Goal: Entertainment & Leisure: Consume media (video, audio)

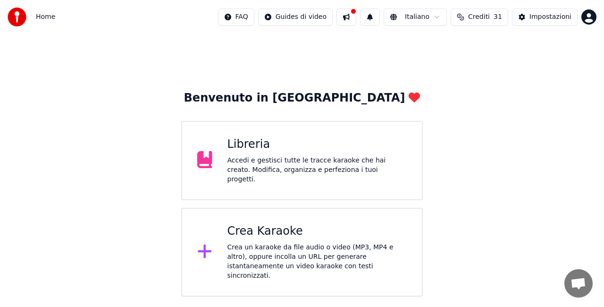
click at [192, 165] on div "Libreria Accedi e gestisci tutte le tracce karaoke che hai creato. Modifica, or…" at bounding box center [302, 160] width 242 height 79
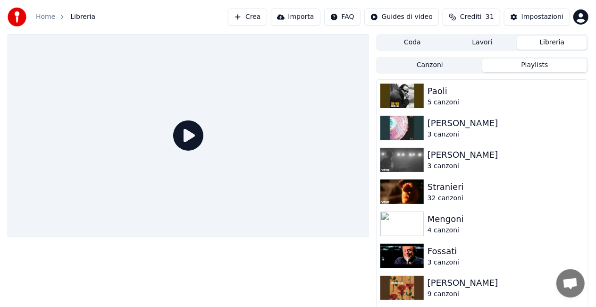
click at [556, 63] on button "Playlists" at bounding box center [534, 65] width 105 height 14
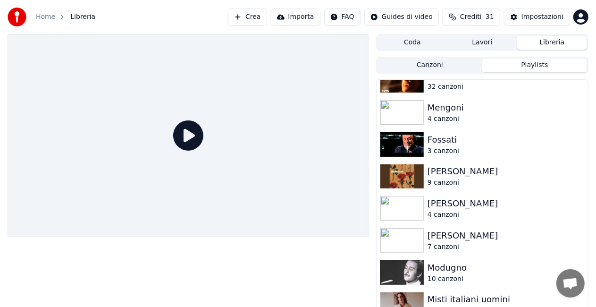
scroll to position [116, 0]
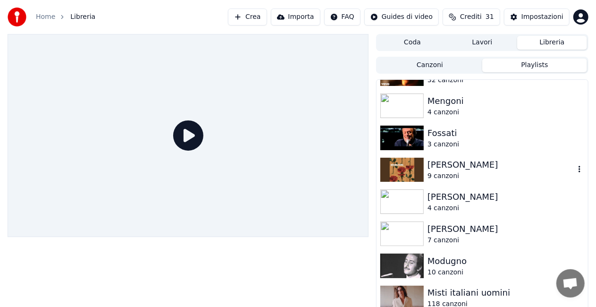
click at [523, 162] on div "[PERSON_NAME]" at bounding box center [500, 164] width 147 height 13
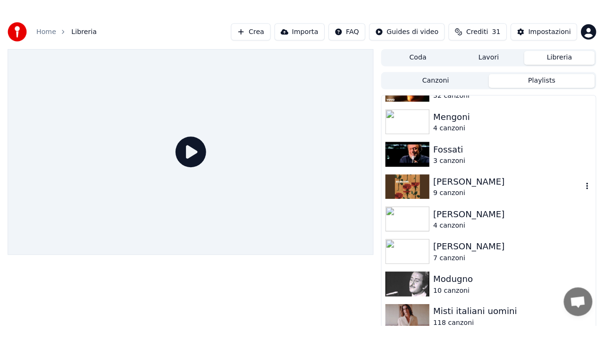
scroll to position [66, 0]
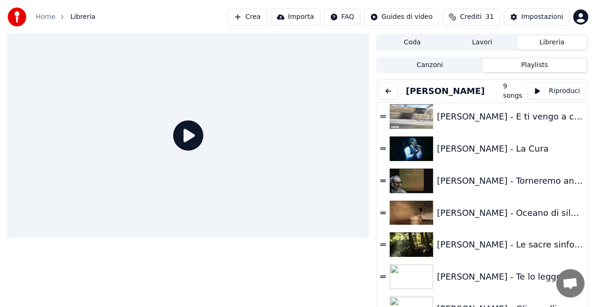
click at [515, 282] on div "[PERSON_NAME] - Te lo leggo negli occhi" at bounding box center [506, 276] width 138 height 13
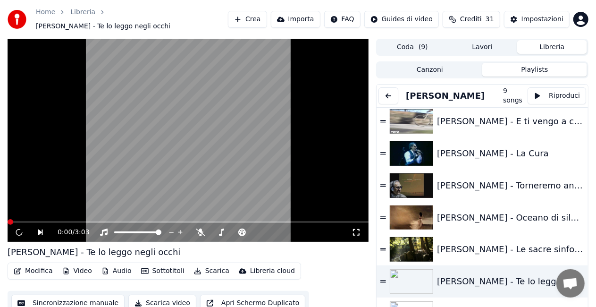
click at [358, 228] on icon at bounding box center [355, 232] width 9 height 8
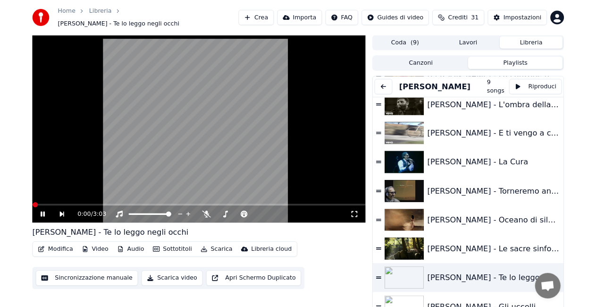
scroll to position [40, 0]
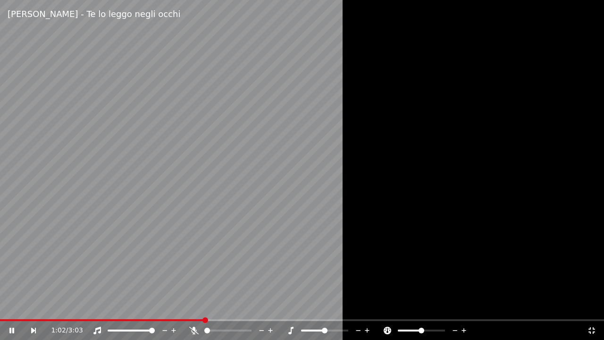
click at [464, 120] on div at bounding box center [302, 170] width 604 height 340
click at [592, 306] on icon at bounding box center [591, 330] width 9 height 8
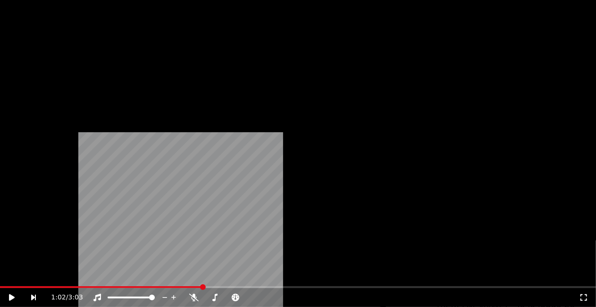
scroll to position [0, 0]
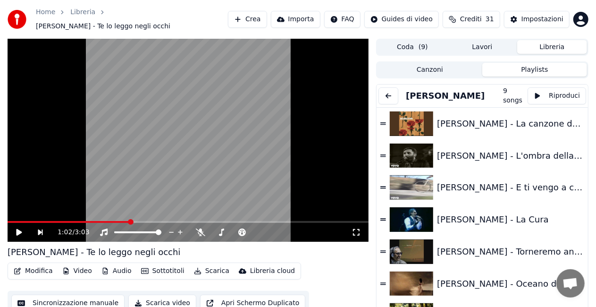
click at [392, 91] on button at bounding box center [388, 95] width 20 height 17
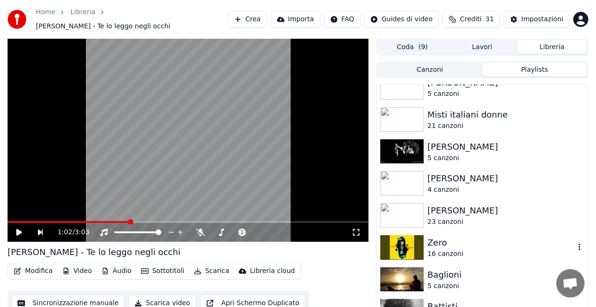
click at [513, 236] on div "Zero" at bounding box center [500, 242] width 147 height 13
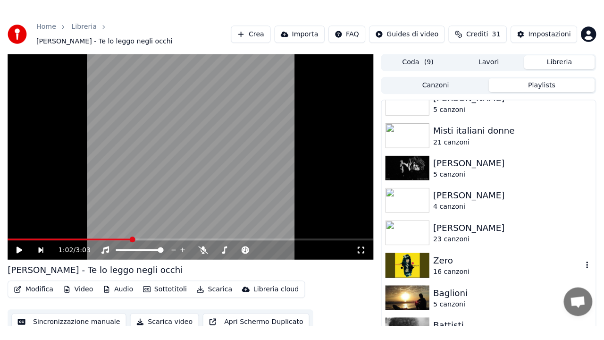
scroll to position [290, 0]
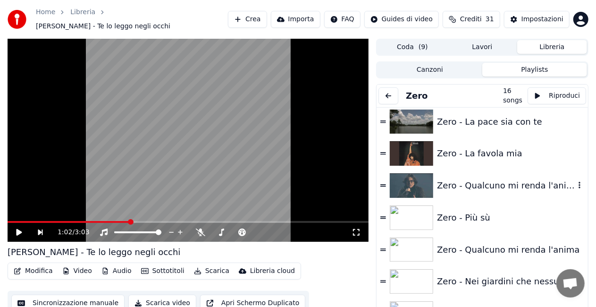
click at [492, 181] on div "Zero - Qualcuno mi renda l'anima" at bounding box center [506, 185] width 138 height 13
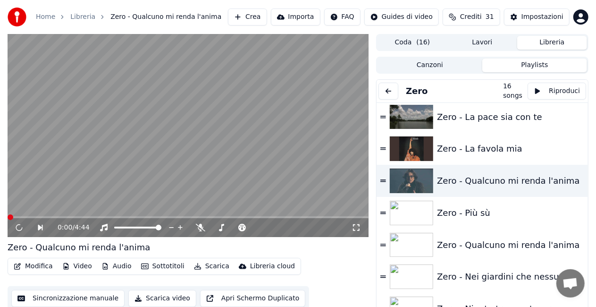
click at [352, 231] on icon at bounding box center [355, 228] width 9 height 8
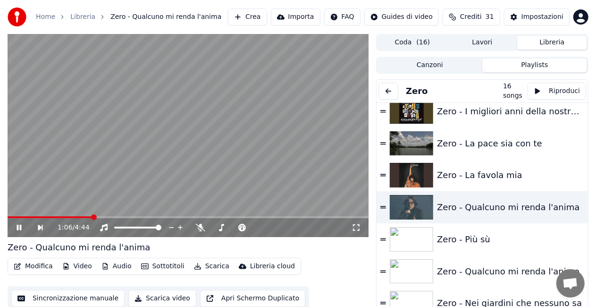
click at [488, 83] on div "Zero" at bounding box center [440, 91] width 125 height 17
click at [299, 135] on video at bounding box center [188, 135] width 361 height 203
click at [389, 86] on button at bounding box center [388, 91] width 20 height 17
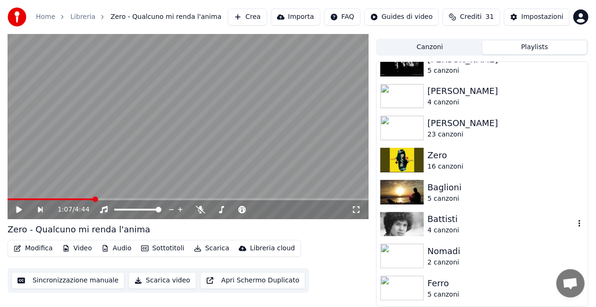
scroll to position [1001, 0]
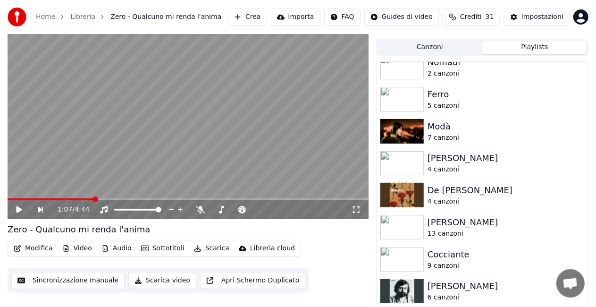
click at [481, 284] on div "Guccini" at bounding box center [500, 285] width 147 height 13
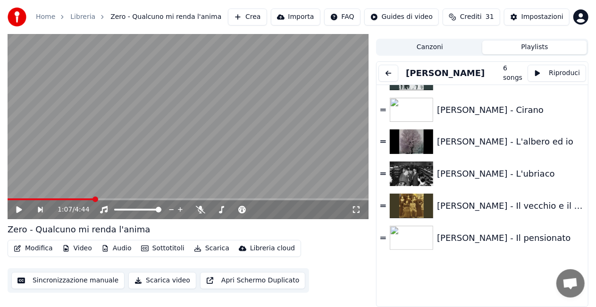
scroll to position [23, 0]
click at [473, 130] on div "[PERSON_NAME] - L'albero ed io" at bounding box center [481, 142] width 211 height 32
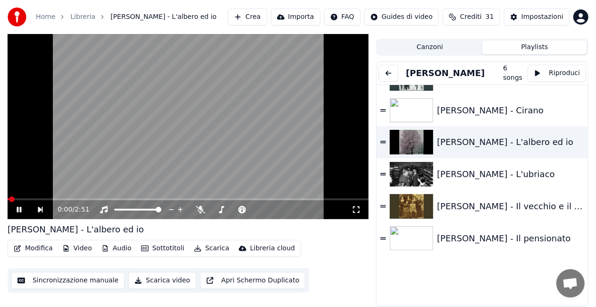
click at [354, 206] on icon at bounding box center [355, 210] width 9 height 8
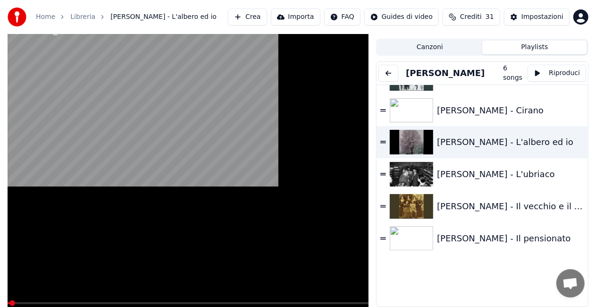
scroll to position [11, 0]
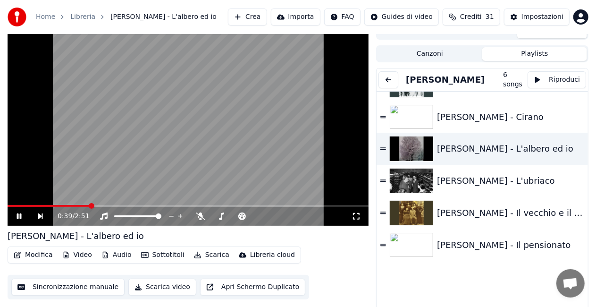
click at [156, 123] on video at bounding box center [188, 124] width 361 height 203
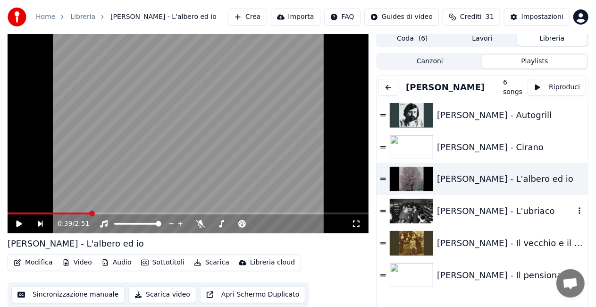
scroll to position [0, 0]
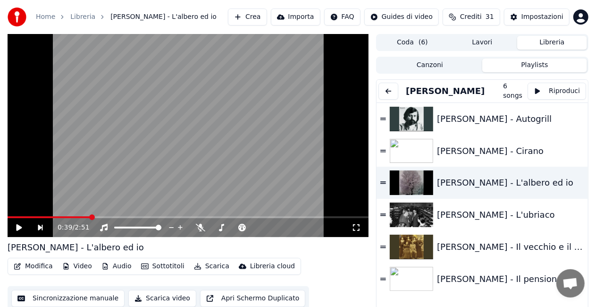
click at [386, 87] on button at bounding box center [388, 91] width 20 height 17
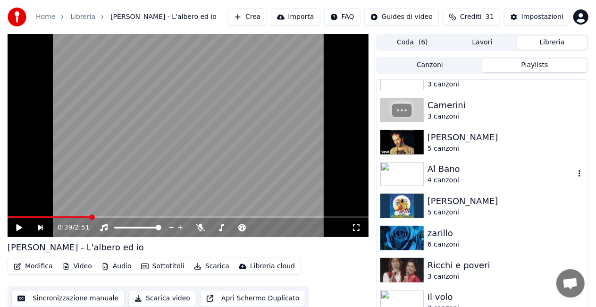
scroll to position [519, 0]
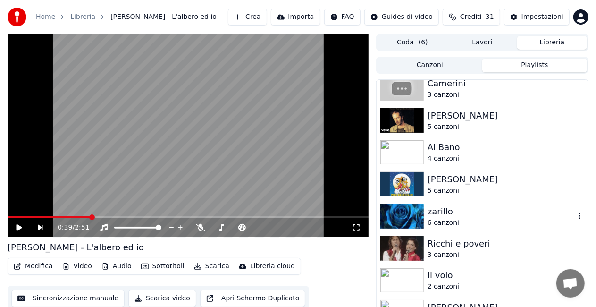
click at [492, 217] on div "zarillo" at bounding box center [500, 211] width 147 height 13
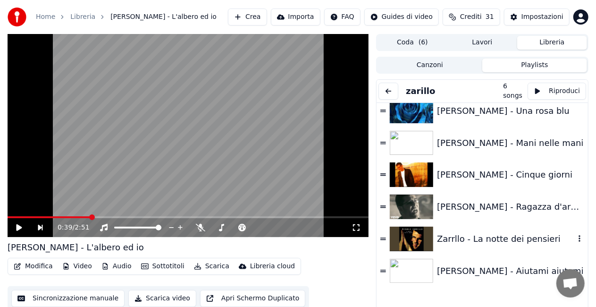
scroll to position [0, 0]
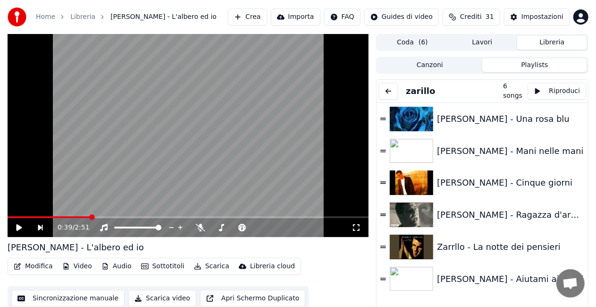
click at [388, 85] on button at bounding box center [388, 91] width 20 height 17
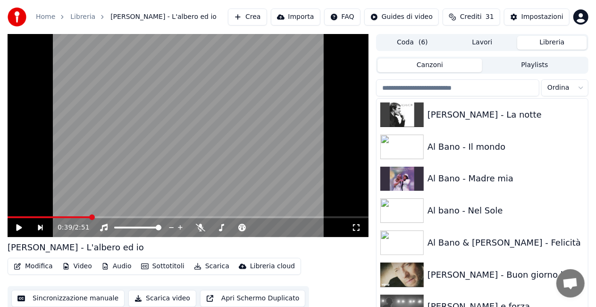
click at [419, 60] on button "Canzoni" at bounding box center [429, 65] width 105 height 14
click at [475, 88] on input "search" at bounding box center [457, 87] width 163 height 17
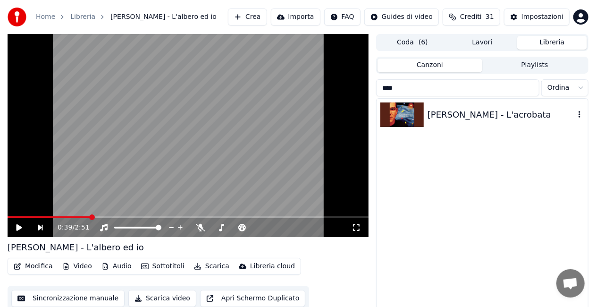
type input "****"
click at [469, 115] on div "[PERSON_NAME] - L'acrobata" at bounding box center [500, 114] width 147 height 13
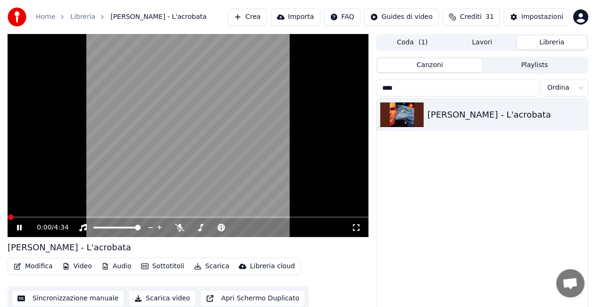
click at [358, 229] on icon at bounding box center [355, 228] width 9 height 8
click at [209, 119] on video at bounding box center [188, 135] width 361 height 203
click at [527, 87] on input "****" at bounding box center [457, 87] width 163 height 17
click at [528, 87] on input "****" at bounding box center [457, 87] width 163 height 17
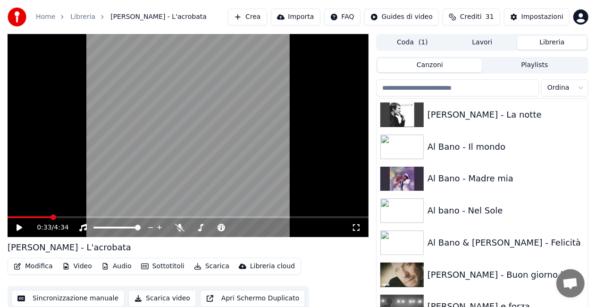
click at [474, 87] on input "search" at bounding box center [457, 87] width 163 height 17
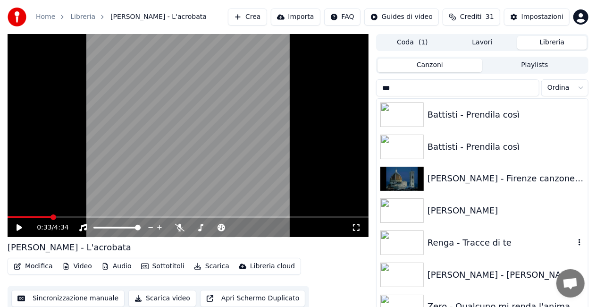
drag, startPoint x: 461, startPoint y: 242, endPoint x: 427, endPoint y: 231, distance: 35.8
click at [461, 242] on div "Renga - Tracce di te" at bounding box center [500, 242] width 147 height 13
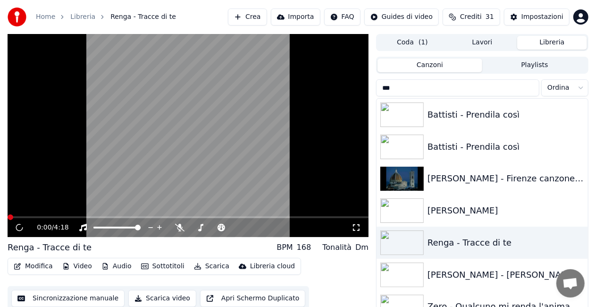
click at [364, 223] on div "0:00 / 4:18" at bounding box center [187, 227] width 353 height 9
click at [358, 226] on icon at bounding box center [355, 228] width 9 height 8
click at [531, 82] on input "***" at bounding box center [457, 87] width 163 height 17
click at [508, 90] on input "***" at bounding box center [457, 87] width 163 height 17
drag, startPoint x: 508, startPoint y: 90, endPoint x: 264, endPoint y: 110, distance: 245.2
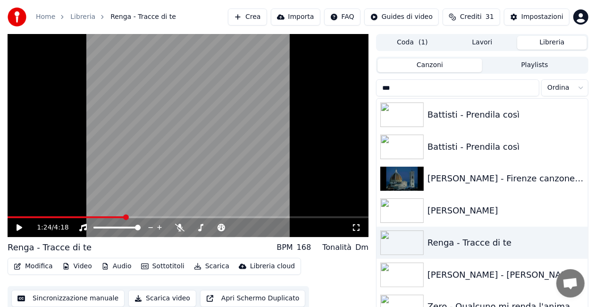
click at [264, 110] on div "1:24 / 4:18 Renga - Tracce di te BPM 168 Tonalità Dm Modifica Video Audio Sotto…" at bounding box center [298, 181] width 596 height 294
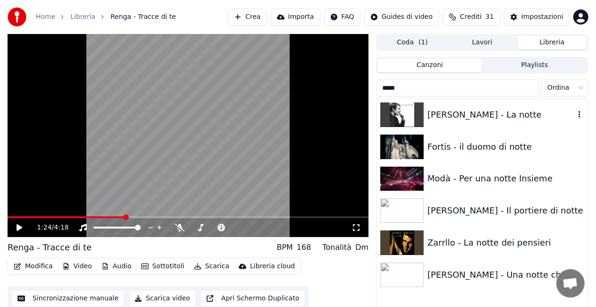
type input "*****"
click at [470, 99] on div "[PERSON_NAME] - La notte" at bounding box center [481, 115] width 211 height 32
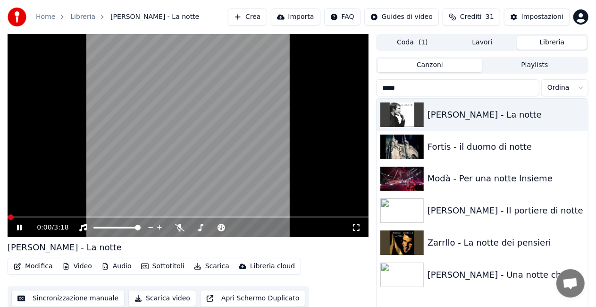
drag, startPoint x: 359, startPoint y: 224, endPoint x: 367, endPoint y: 220, distance: 8.2
click at [365, 222] on div "0:00 / 3:18" at bounding box center [188, 227] width 361 height 19
click at [124, 225] on span at bounding box center [123, 228] width 6 height 6
click at [354, 225] on icon at bounding box center [356, 227] width 7 height 7
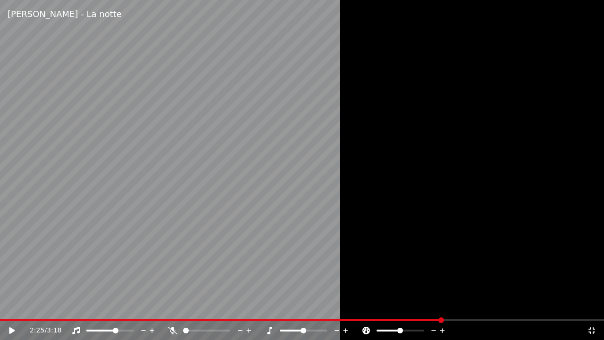
click at [592, 306] on icon at bounding box center [591, 330] width 9 height 8
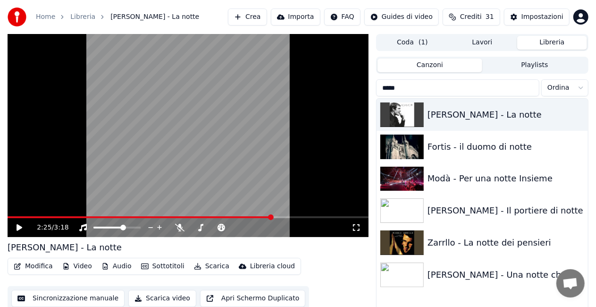
click at [529, 87] on input "*****" at bounding box center [457, 87] width 163 height 17
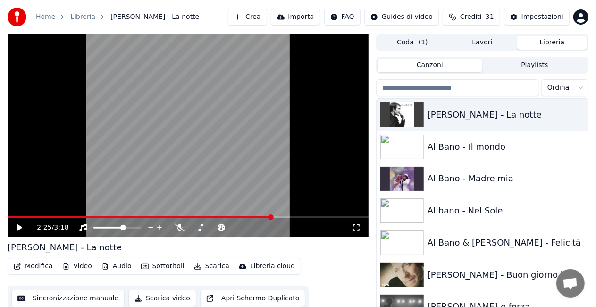
click at [475, 92] on input "search" at bounding box center [457, 87] width 163 height 17
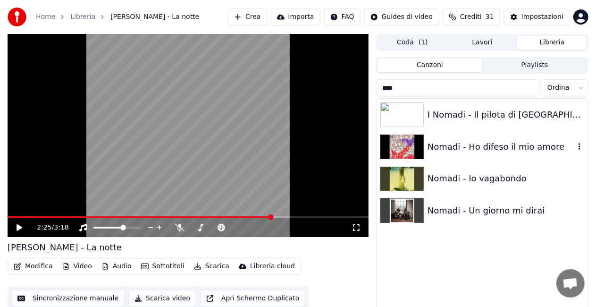
type input "****"
click at [501, 150] on div "Nomadi - Ho difeso il mio amore" at bounding box center [500, 146] width 147 height 13
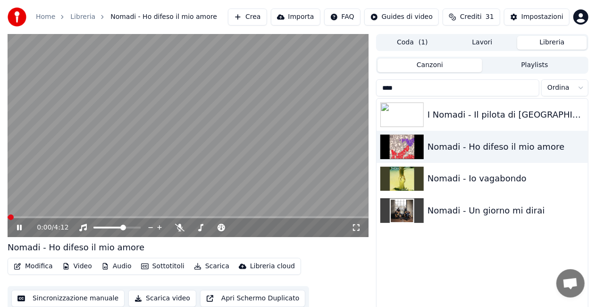
click at [357, 229] on icon at bounding box center [355, 228] width 9 height 8
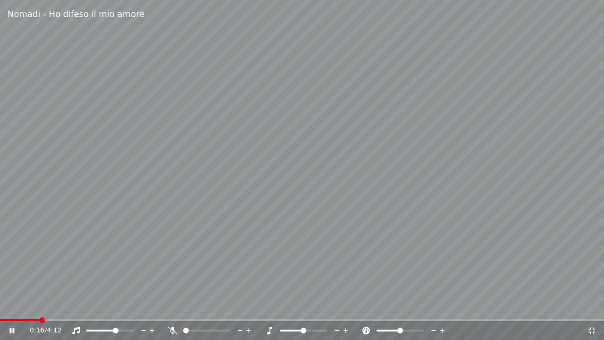
click at [118, 306] on div at bounding box center [119, 329] width 76 height 9
click at [133, 306] on span at bounding box center [131, 330] width 6 height 6
click at [169, 306] on icon at bounding box center [172, 330] width 9 height 8
drag, startPoint x: 175, startPoint y: 271, endPoint x: 191, endPoint y: 251, distance: 25.5
click at [176, 260] on video at bounding box center [302, 170] width 604 height 340
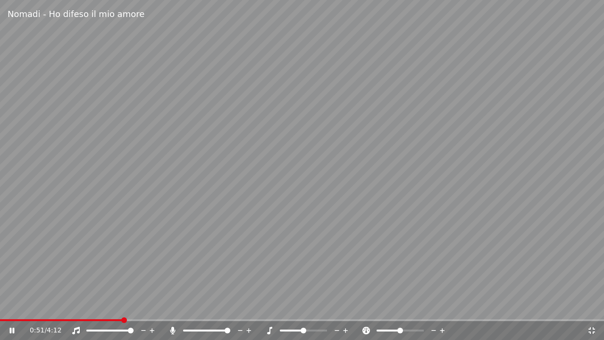
click at [174, 306] on icon at bounding box center [172, 330] width 9 height 8
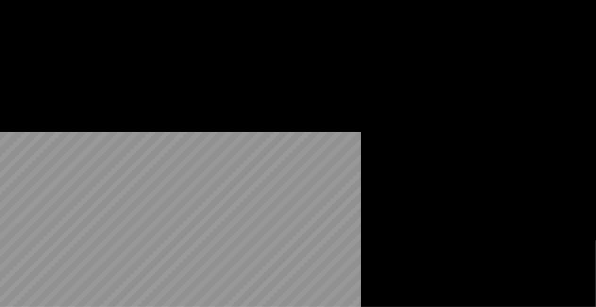
scroll to position [21, 0]
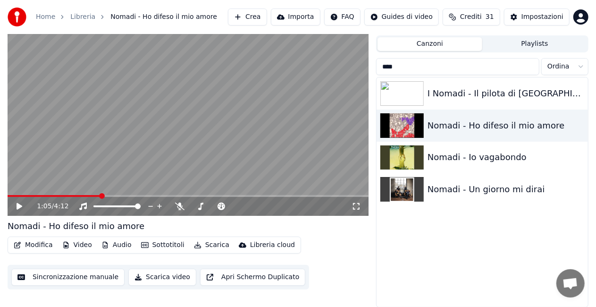
click at [531, 67] on input "****" at bounding box center [457, 66] width 163 height 17
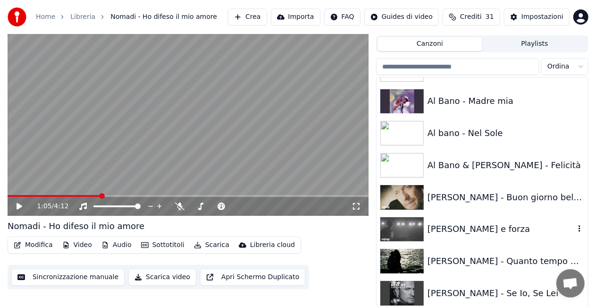
scroll to position [94, 0]
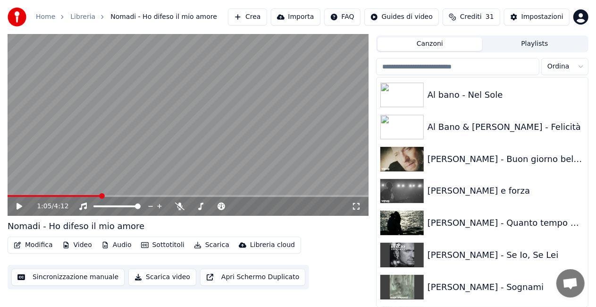
click at [358, 205] on icon at bounding box center [355, 206] width 9 height 8
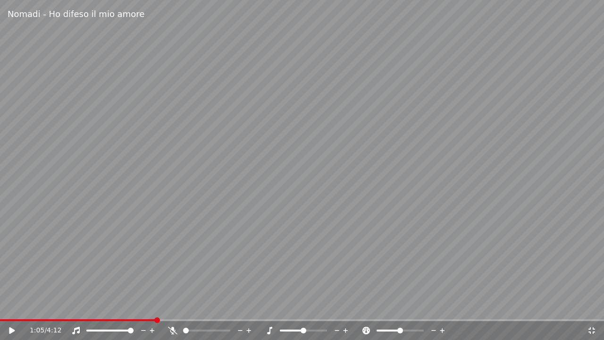
click at [125, 306] on video at bounding box center [302, 170] width 604 height 340
click at [119, 306] on span at bounding box center [60, 320] width 120 height 2
click at [180, 287] on video at bounding box center [302, 170] width 604 height 340
click at [173, 306] on icon at bounding box center [172, 330] width 9 height 8
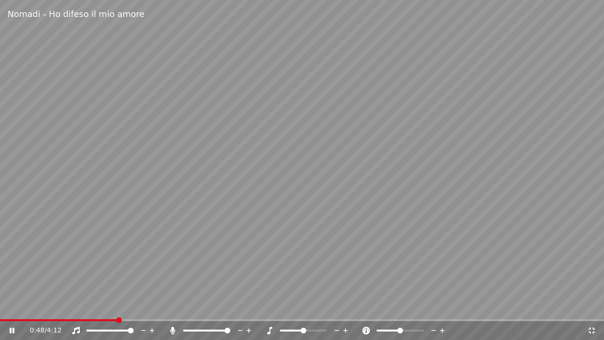
click at [175, 306] on icon at bounding box center [172, 330] width 5 height 8
click at [166, 306] on div "0:59 / 4:12" at bounding box center [308, 329] width 557 height 9
click at [168, 306] on div "0:59 / 4:12" at bounding box center [308, 329] width 557 height 9
click at [171, 306] on icon at bounding box center [172, 330] width 9 height 8
click at [142, 306] on span at bounding box center [71, 320] width 142 height 2
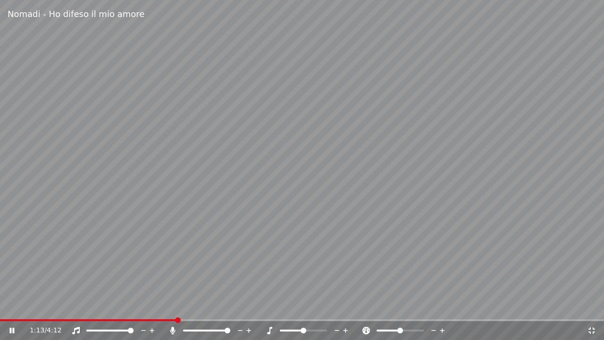
click at [171, 306] on icon at bounding box center [172, 330] width 5 height 8
click at [203, 260] on video at bounding box center [302, 170] width 604 height 340
click at [594, 306] on icon at bounding box center [591, 330] width 9 height 8
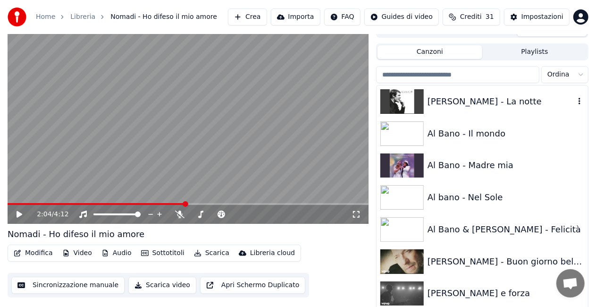
scroll to position [0, 0]
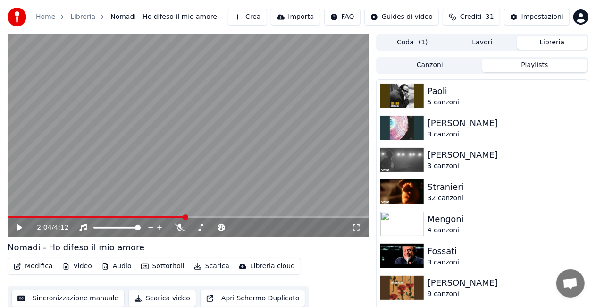
click at [520, 67] on button "Playlists" at bounding box center [534, 65] width 105 height 14
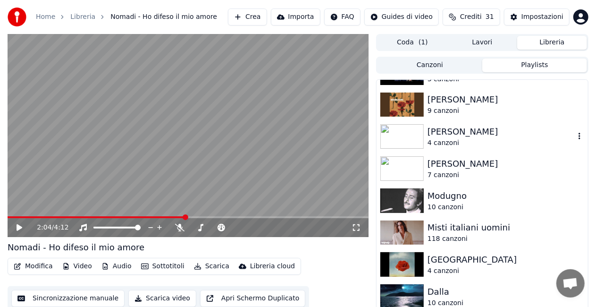
scroll to position [283, 0]
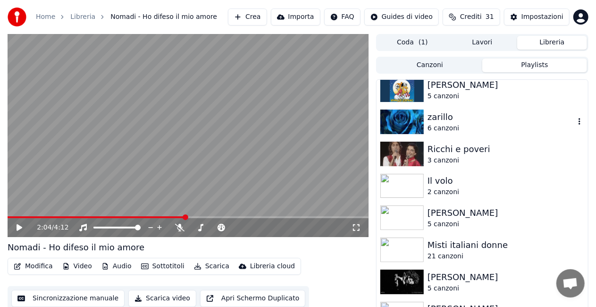
click at [465, 122] on div "zarillo" at bounding box center [500, 116] width 147 height 13
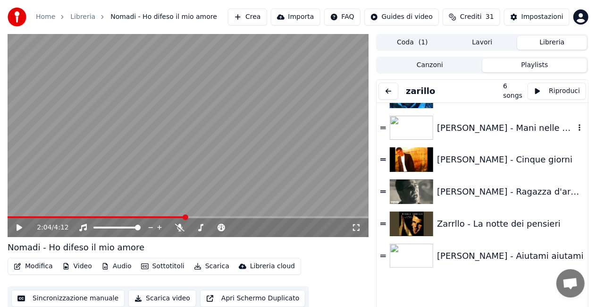
scroll to position [23, 0]
click at [387, 90] on button at bounding box center [388, 91] width 20 height 17
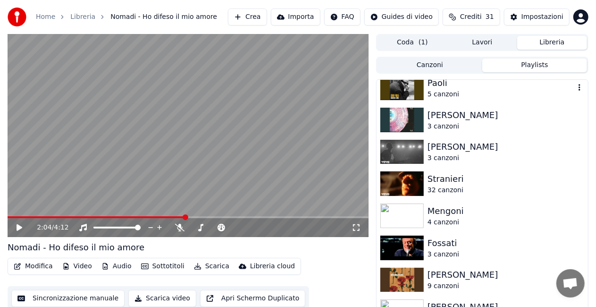
scroll to position [0, 0]
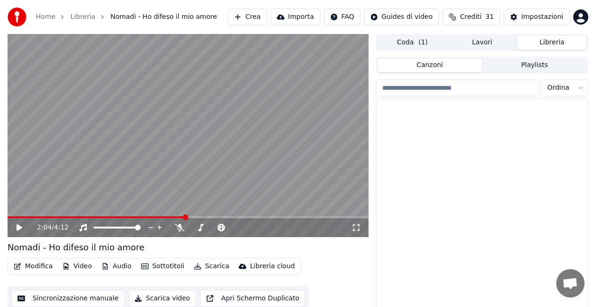
click at [418, 66] on button "Canzoni" at bounding box center [429, 65] width 105 height 14
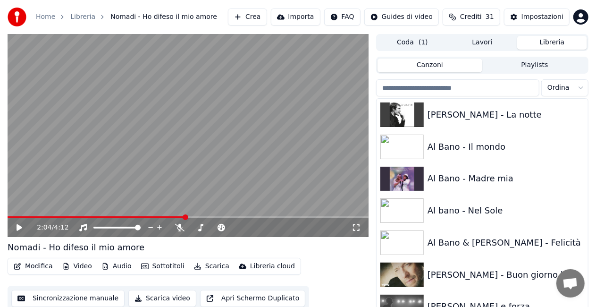
click at [441, 78] on div "Ordina Adamo - La notte Al Bano - Il mondo Al Bano - Madre mia Al bano - Nel So…" at bounding box center [482, 202] width 212 height 251
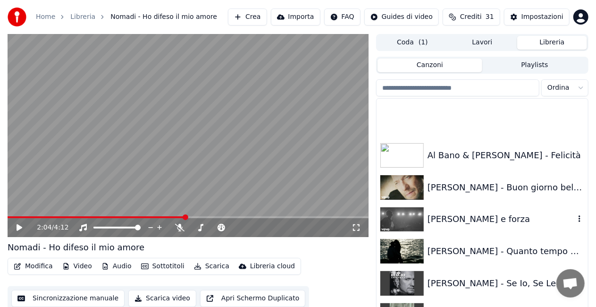
scroll to position [142, 0]
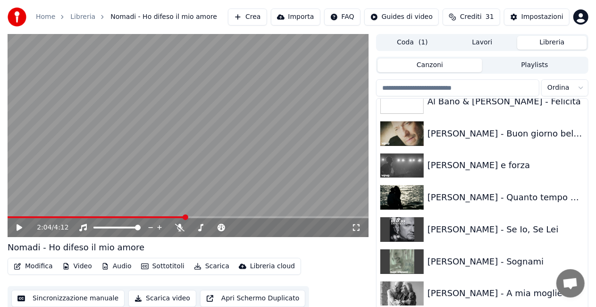
click at [482, 86] on input "search" at bounding box center [457, 87] width 163 height 17
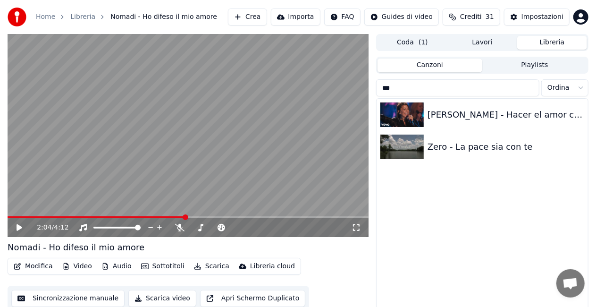
scroll to position [0, 0]
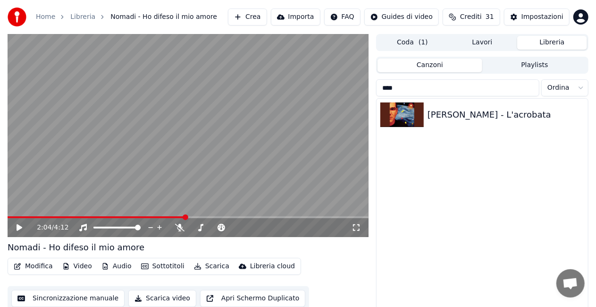
type input "****"
drag, startPoint x: 389, startPoint y: 147, endPoint x: 394, endPoint y: 137, distance: 11.8
click at [390, 146] on div "[PERSON_NAME] - L'acrobata" at bounding box center [481, 213] width 211 height 229
click at [394, 122] on img at bounding box center [401, 114] width 43 height 25
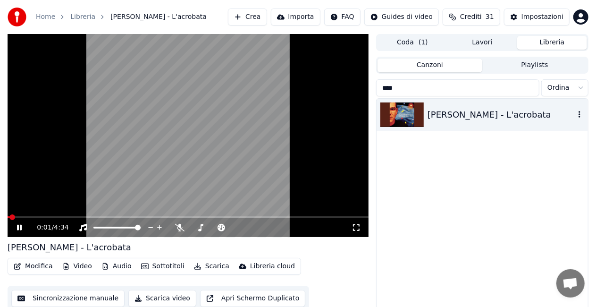
click at [505, 103] on div "[PERSON_NAME] - L'acrobata" at bounding box center [481, 115] width 211 height 32
drag, startPoint x: 352, startPoint y: 232, endPoint x: 362, endPoint y: 224, distance: 13.1
click at [362, 224] on div "0:02 / 4:34" at bounding box center [188, 227] width 361 height 19
click at [363, 223] on div "0:02 / 4:34" at bounding box center [187, 227] width 353 height 9
drag, startPoint x: 359, startPoint y: 224, endPoint x: 358, endPoint y: 234, distance: 10.0
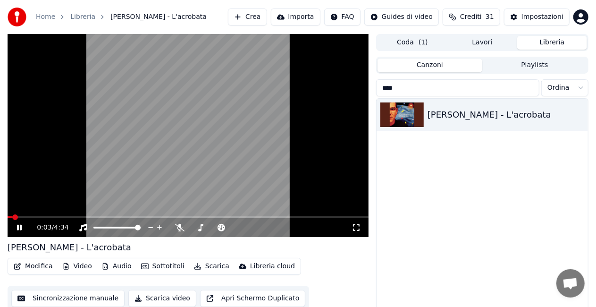
click at [358, 224] on icon at bounding box center [355, 228] width 9 height 8
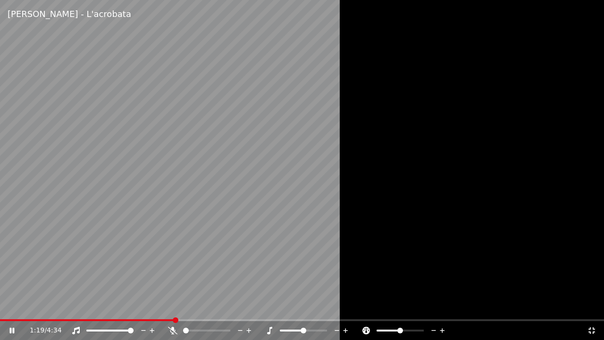
click at [594, 306] on icon at bounding box center [591, 330] width 9 height 8
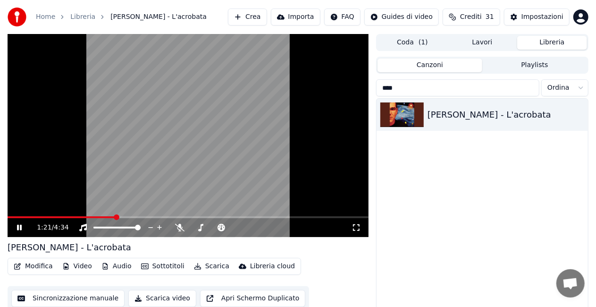
click at [527, 87] on input "****" at bounding box center [457, 87] width 163 height 17
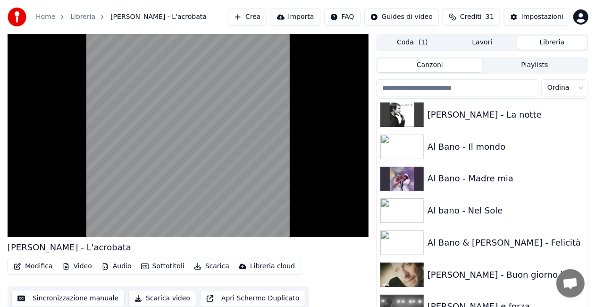
click at [491, 88] on input "search" at bounding box center [457, 87] width 163 height 17
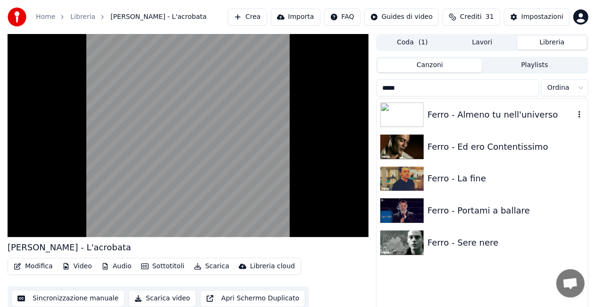
type input "*****"
click at [510, 112] on div "Ferro - Almeno tu nell'universo" at bounding box center [500, 114] width 147 height 13
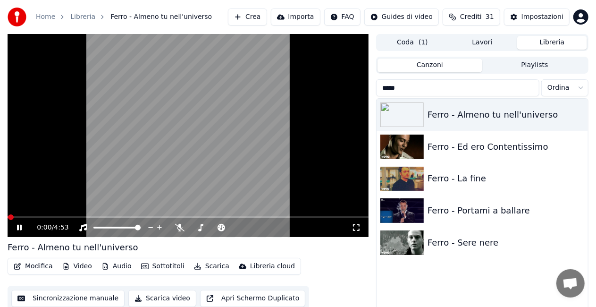
click at [353, 225] on icon at bounding box center [356, 227] width 7 height 7
click at [528, 86] on input "*****" at bounding box center [457, 87] width 163 height 17
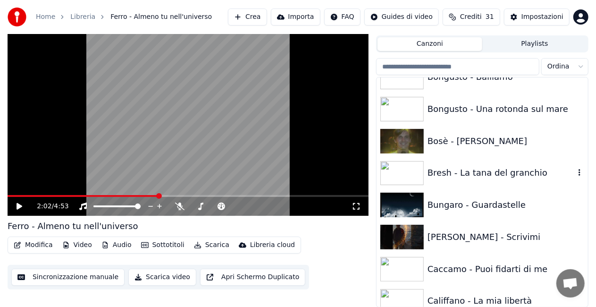
scroll to position [1698, 0]
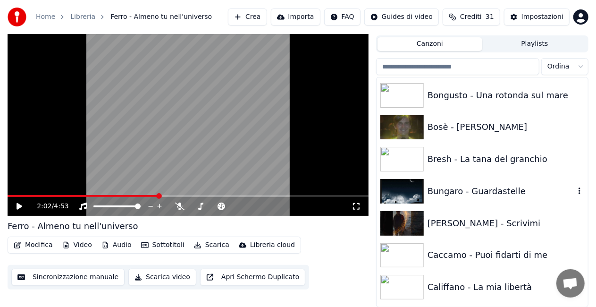
click at [466, 189] on div "Bungaro - Guardastelle" at bounding box center [500, 190] width 147 height 13
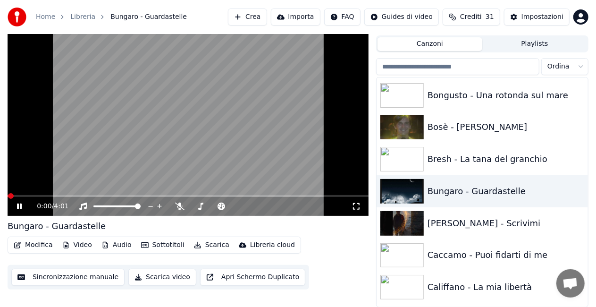
click at [352, 207] on icon at bounding box center [355, 206] width 9 height 8
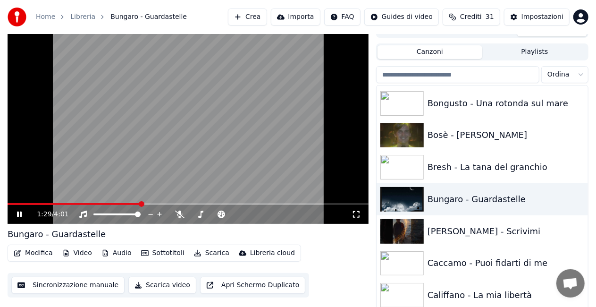
click at [235, 123] on video at bounding box center [188, 122] width 361 height 203
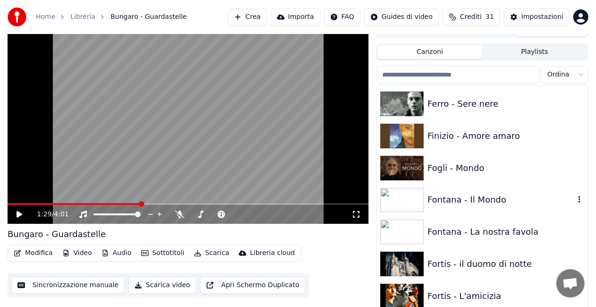
scroll to position [4528, 0]
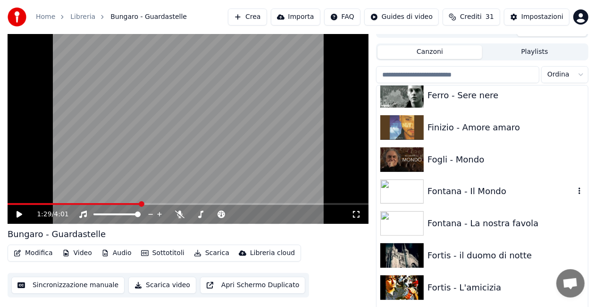
click at [458, 197] on div "Fontana - Il Mondo" at bounding box center [500, 190] width 147 height 13
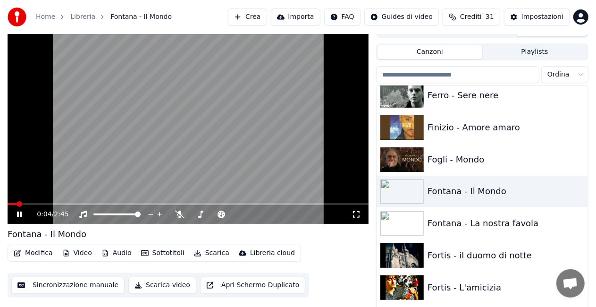
click at [358, 218] on icon at bounding box center [355, 214] width 9 height 8
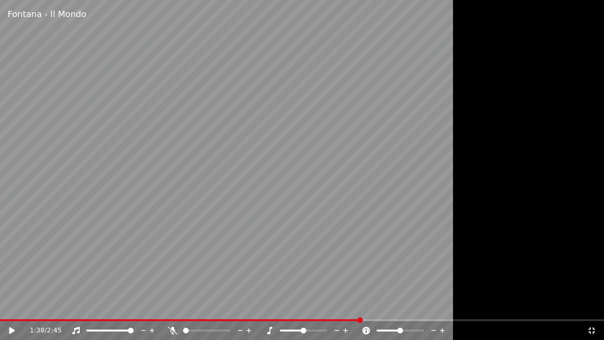
drag, startPoint x: 579, startPoint y: 333, endPoint x: 591, endPoint y: 333, distance: 11.8
click at [584, 306] on div "1:38 / 2:45" at bounding box center [308, 329] width 557 height 9
click at [590, 306] on icon at bounding box center [591, 330] width 9 height 8
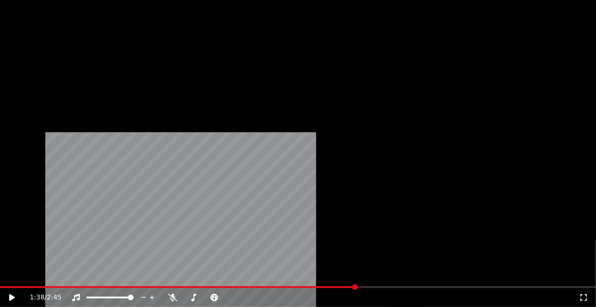
scroll to position [4576, 0]
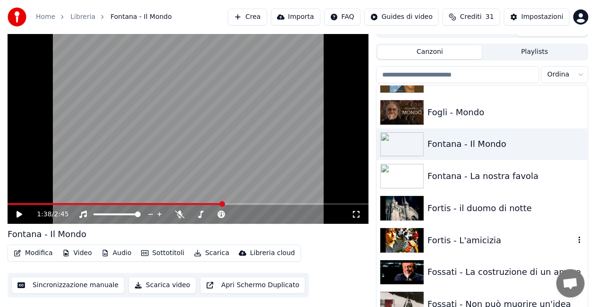
click at [492, 241] on div "Fortis - L'amicizia" at bounding box center [500, 239] width 147 height 13
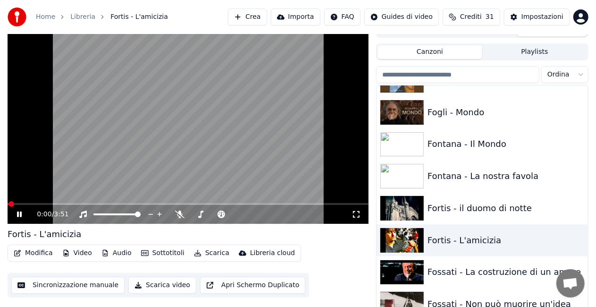
click at [356, 212] on icon at bounding box center [355, 214] width 9 height 8
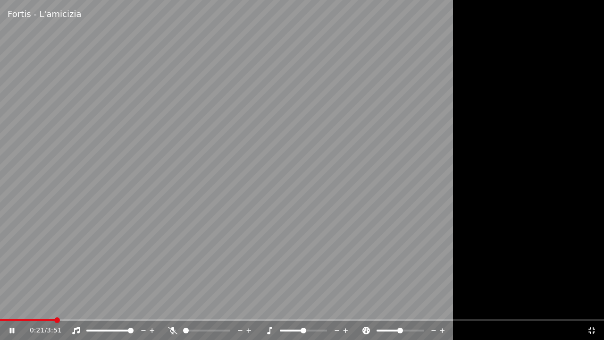
click at [55, 306] on span at bounding box center [27, 320] width 55 height 2
drag, startPoint x: 127, startPoint y: 282, endPoint x: 129, endPoint y: 277, distance: 4.9
click at [128, 277] on video at bounding box center [302, 170] width 604 height 340
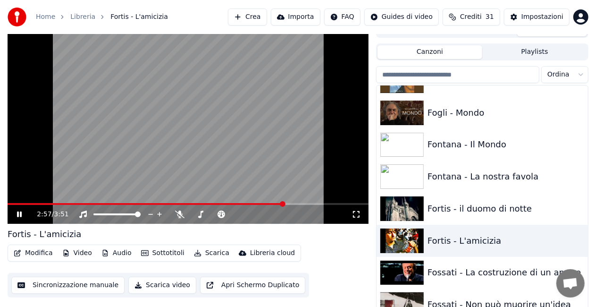
click at [113, 137] on video at bounding box center [188, 122] width 361 height 203
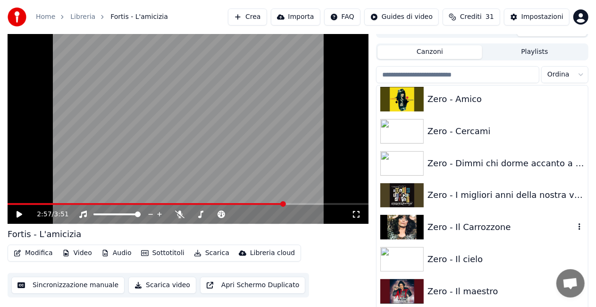
scroll to position [12943, 0]
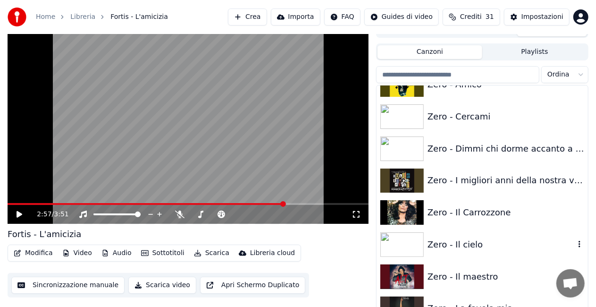
drag, startPoint x: 480, startPoint y: 253, endPoint x: 379, endPoint y: 242, distance: 101.6
click at [465, 251] on div "Zero - Il cielo" at bounding box center [481, 244] width 211 height 32
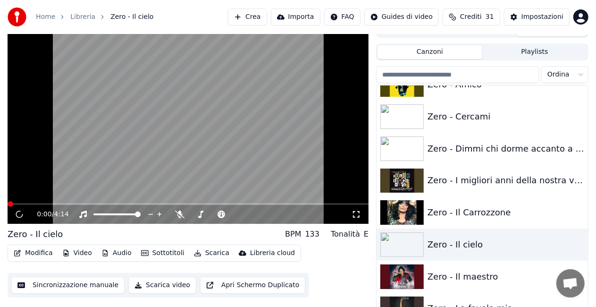
click at [354, 213] on icon at bounding box center [355, 214] width 9 height 8
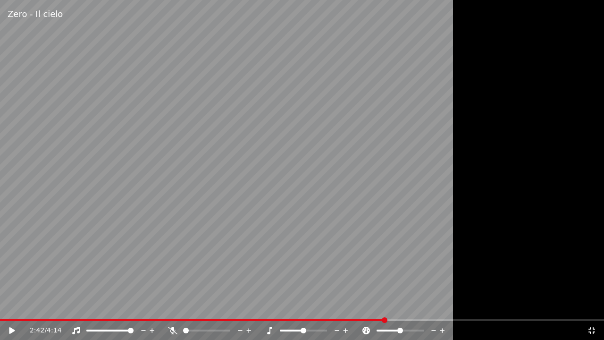
click at [596, 306] on icon at bounding box center [591, 330] width 9 height 8
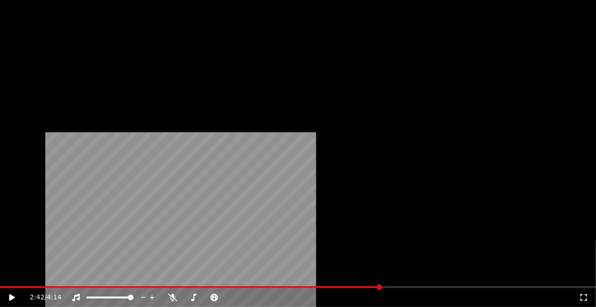
scroll to position [13320, 0]
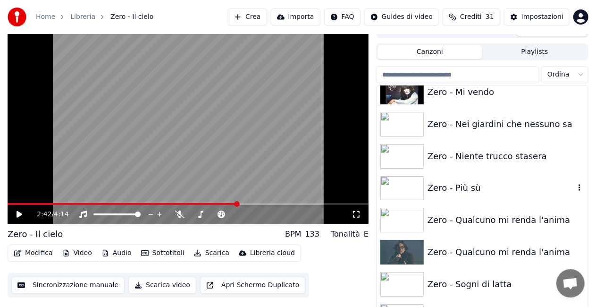
click at [480, 186] on div "Zero - Più sù" at bounding box center [500, 187] width 147 height 13
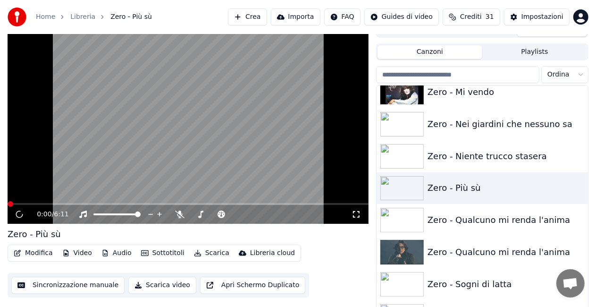
click at [356, 214] on icon at bounding box center [355, 214] width 9 height 8
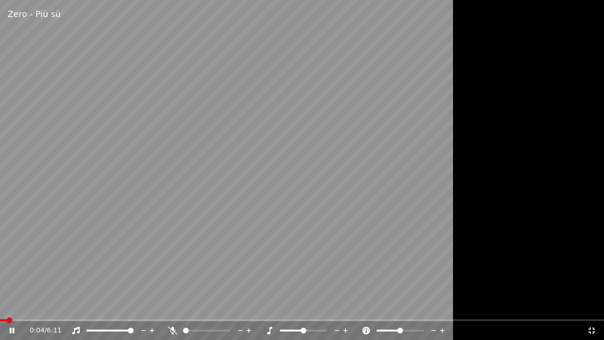
click at [7, 306] on span at bounding box center [3, 320] width 7 height 2
click at [10, 306] on div "0:04 / 6:11" at bounding box center [302, 330] width 604 height 19
click at [13, 306] on icon at bounding box center [19, 330] width 22 height 8
click at [168, 306] on icon at bounding box center [172, 330] width 9 height 8
click at [175, 306] on icon at bounding box center [172, 330] width 9 height 8
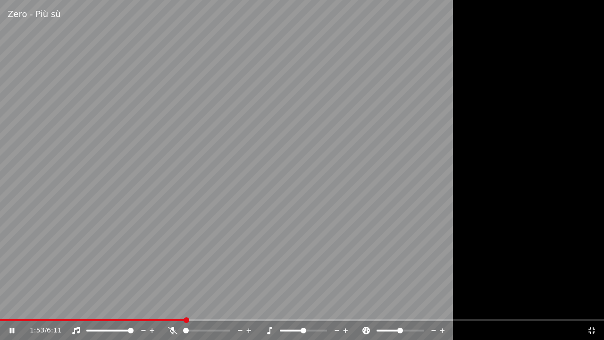
click at [3, 306] on video at bounding box center [302, 170] width 604 height 340
click at [3, 306] on span at bounding box center [1, 320] width 3 height 2
drag, startPoint x: 167, startPoint y: 275, endPoint x: 243, endPoint y: 239, distance: 84.8
click at [243, 239] on video at bounding box center [302, 170] width 604 height 340
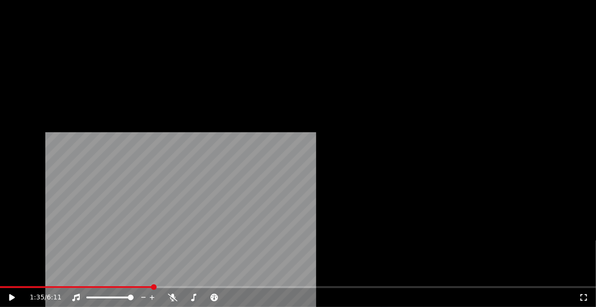
scroll to position [13320, 0]
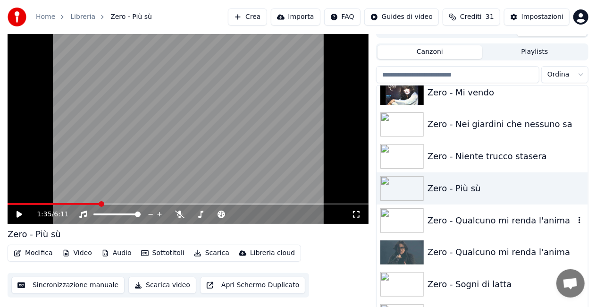
click at [473, 225] on div "Zero - Qualcuno mi renda l'anima" at bounding box center [500, 220] width 147 height 13
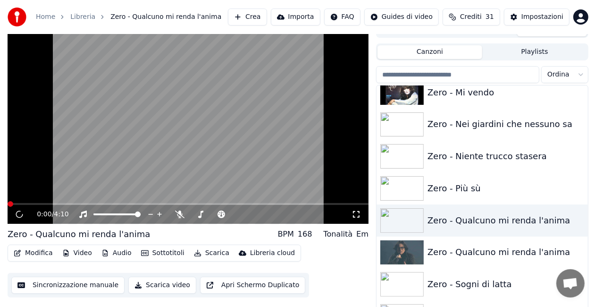
click at [359, 214] on icon at bounding box center [355, 214] width 9 height 8
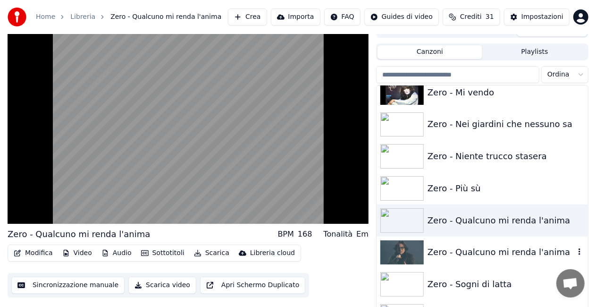
click at [500, 249] on div "Zero - Qualcuno mi renda l'anima" at bounding box center [500, 251] width 147 height 13
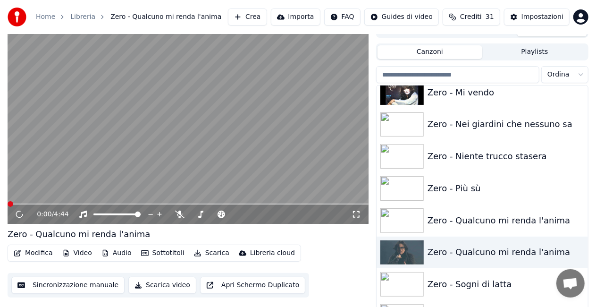
click at [358, 215] on icon at bounding box center [355, 214] width 9 height 8
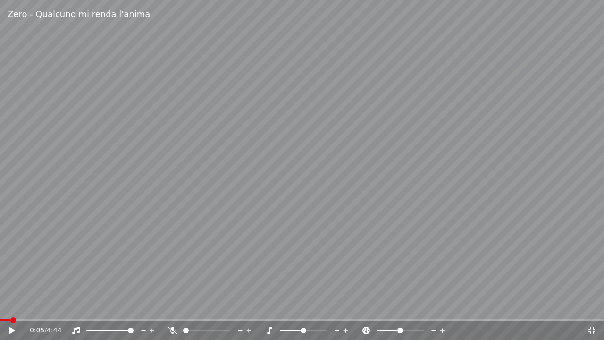
click at [10, 306] on span at bounding box center [5, 320] width 10 height 2
click at [11, 306] on icon at bounding box center [12, 330] width 6 height 7
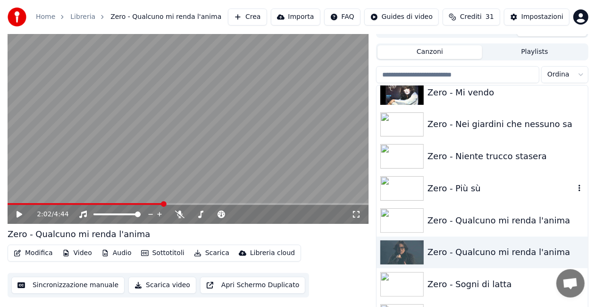
drag, startPoint x: 474, startPoint y: 186, endPoint x: 448, endPoint y: 186, distance: 25.9
click at [474, 185] on div "Zero - Più sù" at bounding box center [500, 188] width 147 height 13
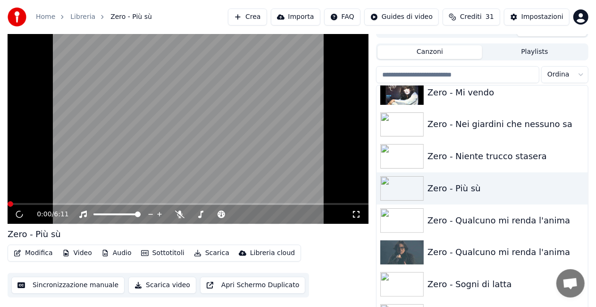
click at [357, 211] on icon at bounding box center [355, 214] width 9 height 8
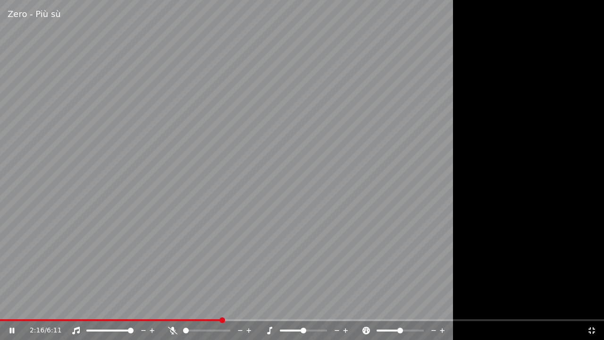
click at [592, 306] on icon at bounding box center [591, 330] width 9 height 8
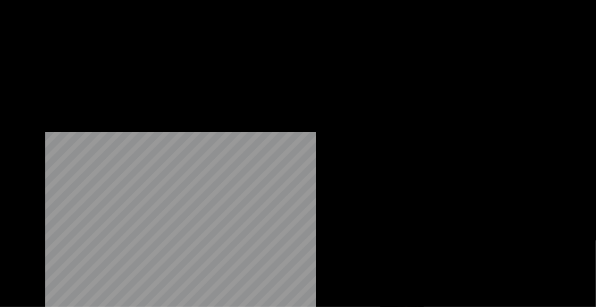
scroll to position [11339, 0]
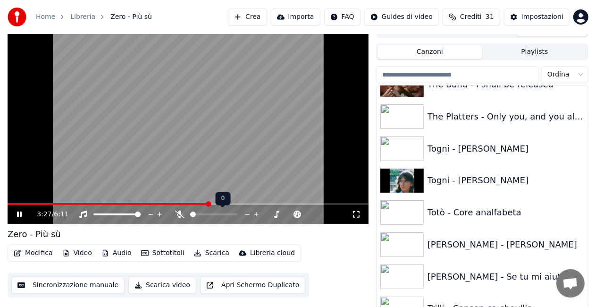
click at [209, 204] on span at bounding box center [108, 204] width 201 height 2
click at [202, 205] on div "3:27 / 6:11" at bounding box center [188, 214] width 361 height 19
click at [178, 204] on span at bounding box center [95, 204] width 174 height 2
click at [176, 214] on icon at bounding box center [179, 214] width 9 height 8
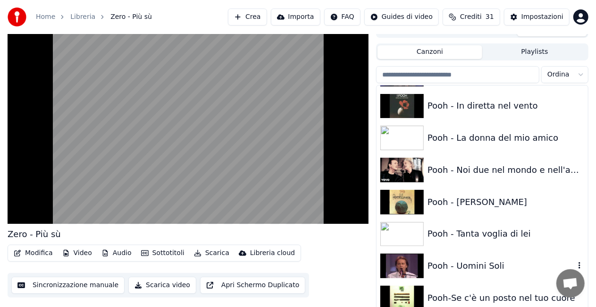
scroll to position [9122, 0]
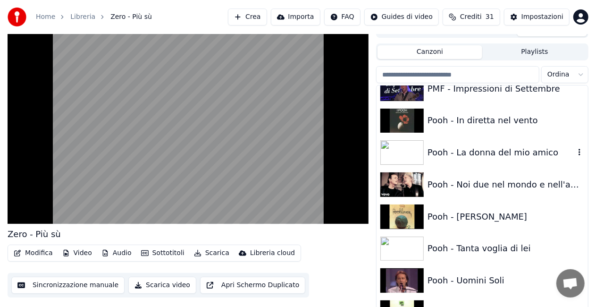
click at [484, 151] on div "Pooh - La donna del mio amico" at bounding box center [500, 152] width 147 height 13
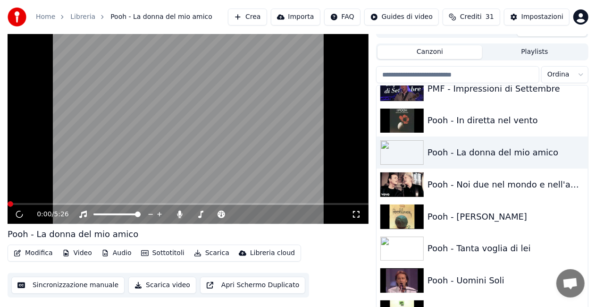
click at [356, 213] on icon at bounding box center [355, 214] width 9 height 8
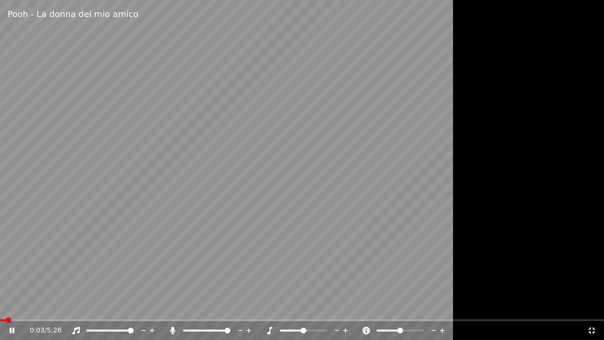
click at [173, 306] on div "0:03 / 5:26" at bounding box center [302, 330] width 604 height 19
click at [174, 306] on icon at bounding box center [172, 330] width 5 height 8
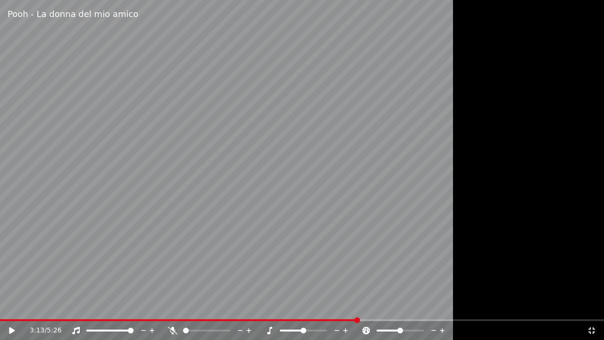
click at [5, 306] on span at bounding box center [179, 320] width 358 height 2
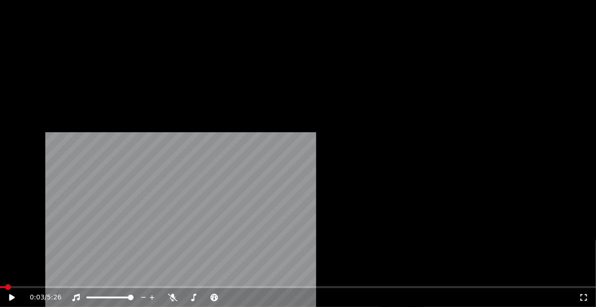
scroll to position [9217, 0]
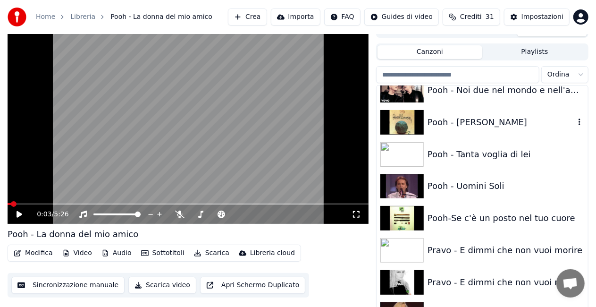
click at [483, 114] on div "Pooh - Pierre" at bounding box center [481, 122] width 211 height 32
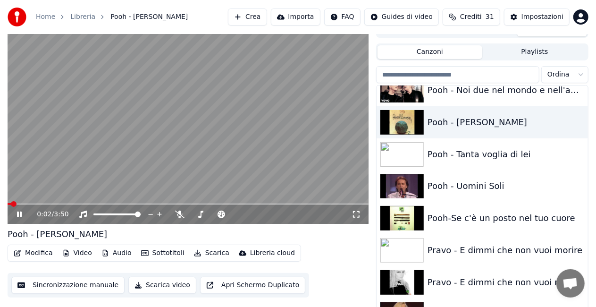
click at [357, 213] on icon at bounding box center [355, 214] width 9 height 8
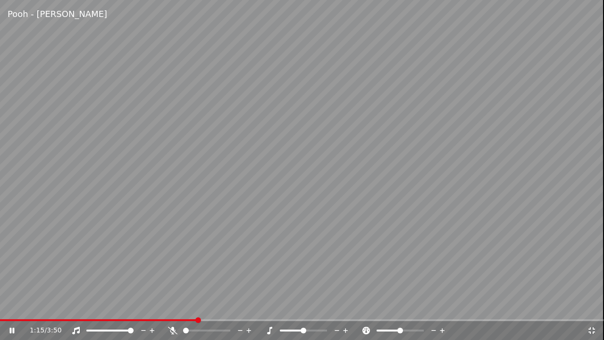
click at [39, 306] on div "1:15 / 3:50" at bounding box center [302, 330] width 604 height 19
click at [96, 306] on video at bounding box center [302, 170] width 604 height 340
click at [166, 199] on video at bounding box center [302, 170] width 604 height 340
click at [165, 197] on video at bounding box center [302, 170] width 604 height 340
click at [108, 306] on video at bounding box center [302, 170] width 604 height 340
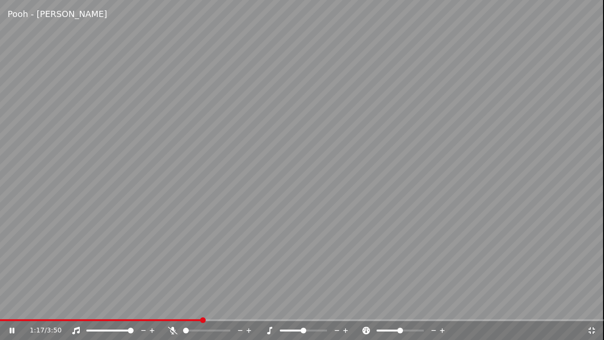
click at [108, 306] on video at bounding box center [302, 170] width 604 height 340
click at [107, 306] on span at bounding box center [53, 320] width 107 height 2
click at [172, 306] on icon at bounding box center [172, 330] width 9 height 8
click at [591, 306] on icon at bounding box center [591, 330] width 9 height 8
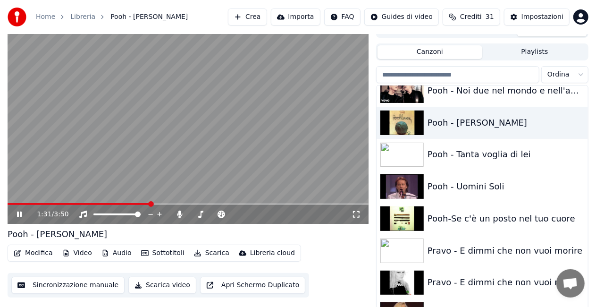
click at [187, 151] on video at bounding box center [188, 122] width 361 height 203
click at [449, 180] on div "Pooh - Uomini Soli" at bounding box center [500, 186] width 147 height 13
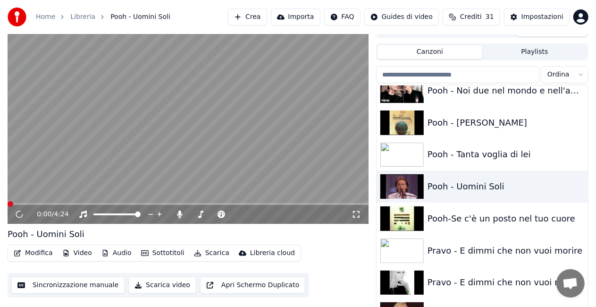
click at [355, 215] on icon at bounding box center [355, 214] width 9 height 8
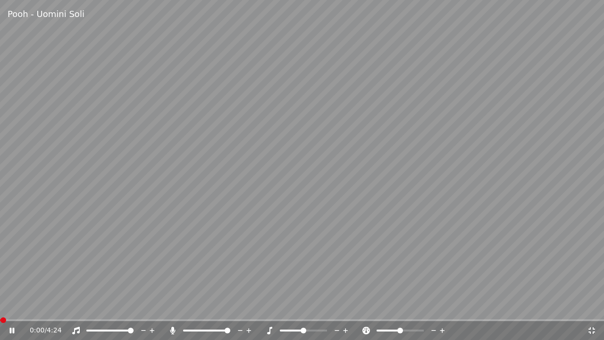
click at [304, 188] on video at bounding box center [302, 170] width 604 height 340
click at [429, 201] on video at bounding box center [302, 170] width 604 height 340
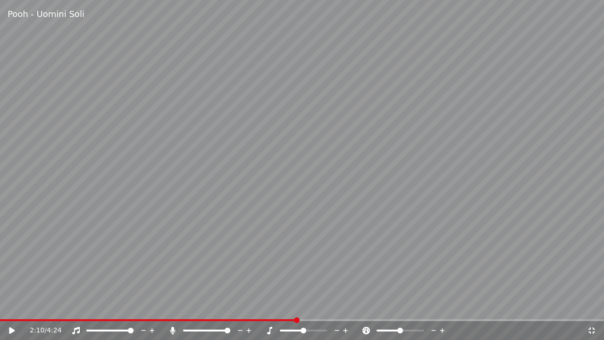
click at [591, 306] on icon at bounding box center [591, 330] width 9 height 8
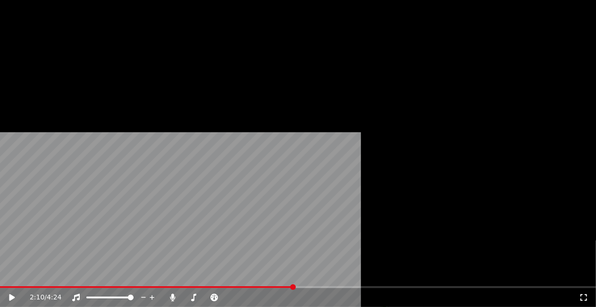
scroll to position [9169, 0]
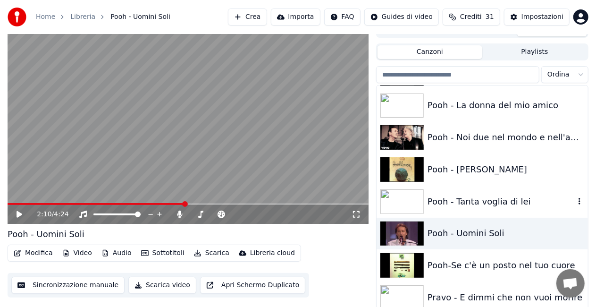
click at [501, 195] on div "Pooh - Tanta voglia di lei" at bounding box center [500, 201] width 147 height 13
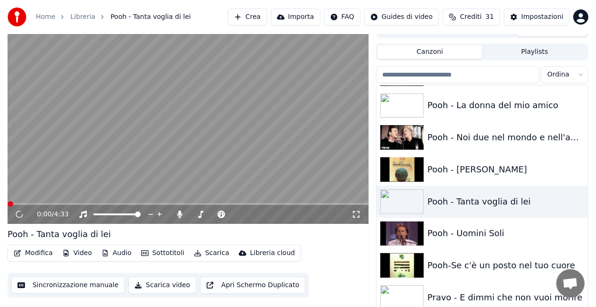
click at [359, 210] on div "0:00 / 4:33" at bounding box center [187, 213] width 353 height 9
click at [359, 215] on icon at bounding box center [355, 214] width 9 height 8
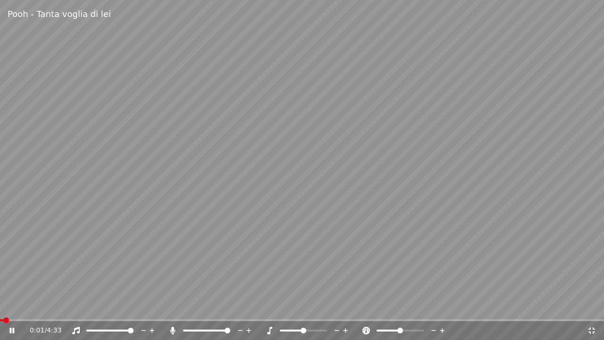
click at [334, 212] on video at bounding box center [302, 170] width 604 height 340
click at [172, 306] on icon at bounding box center [172, 330] width 5 height 8
drag, startPoint x: 362, startPoint y: 251, endPoint x: 389, endPoint y: 246, distance: 27.0
click at [389, 246] on video at bounding box center [302, 170] width 604 height 340
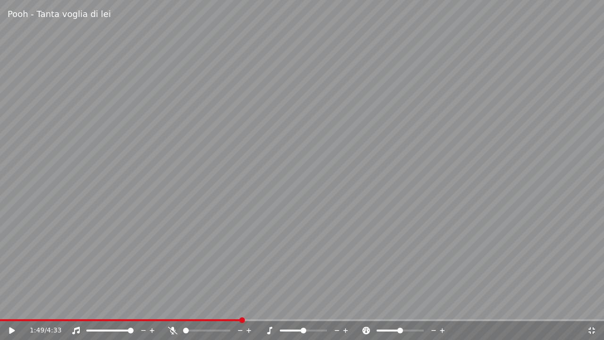
click at [174, 162] on video at bounding box center [302, 170] width 604 height 340
click at [525, 65] on video at bounding box center [302, 170] width 604 height 340
click at [590, 306] on icon at bounding box center [591, 330] width 7 height 7
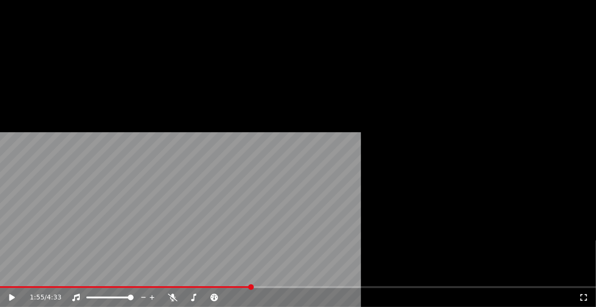
scroll to position [9264, 0]
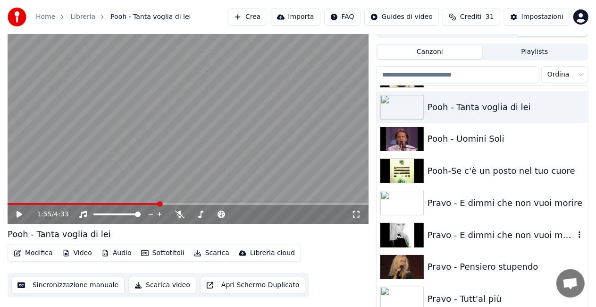
click at [479, 236] on div "Pravo - E dimmi che non vuoi morire" at bounding box center [500, 234] width 147 height 13
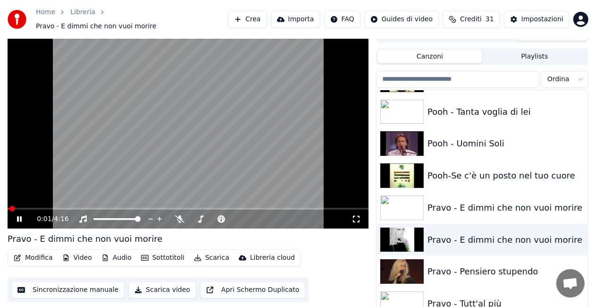
drag, startPoint x: 355, startPoint y: 216, endPoint x: 356, endPoint y: 226, distance: 10.4
click at [356, 215] on icon at bounding box center [355, 219] width 9 height 8
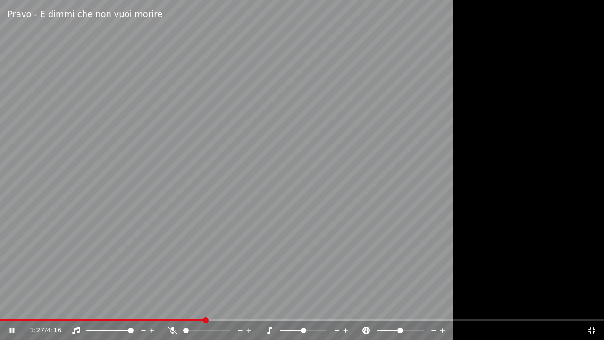
click at [170, 306] on icon at bounding box center [172, 330] width 9 height 8
click at [190, 306] on div "1:36 / 4:16" at bounding box center [302, 330] width 604 height 19
click at [191, 306] on span at bounding box center [95, 320] width 191 height 2
click at [175, 306] on icon at bounding box center [172, 330] width 9 height 8
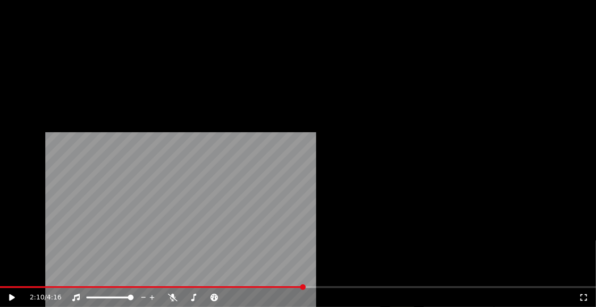
scroll to position [9075, 0]
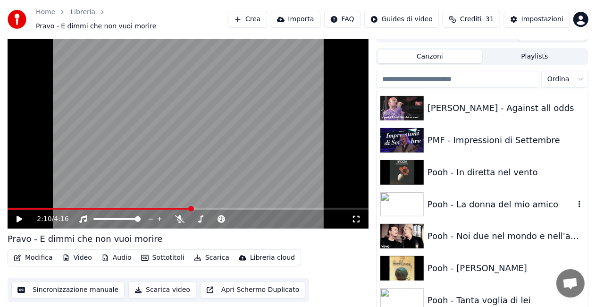
click at [487, 199] on div "Pooh - La donna del mio amico" at bounding box center [500, 204] width 147 height 13
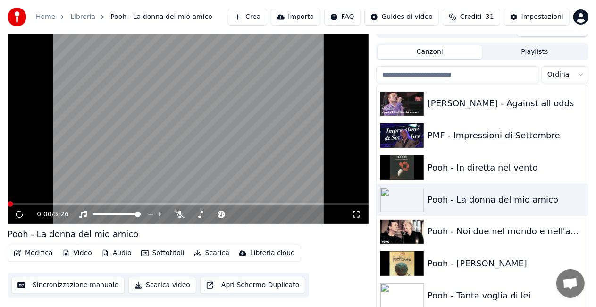
click at [359, 214] on icon at bounding box center [355, 214] width 9 height 8
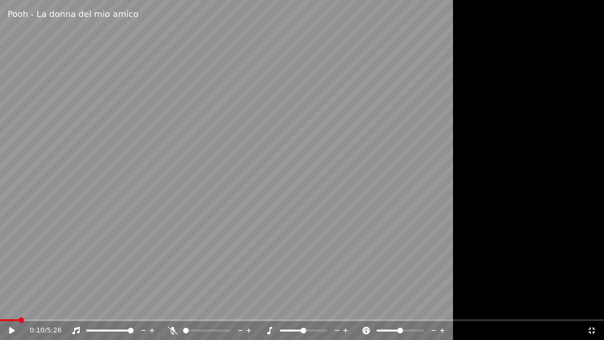
click at [18, 306] on span at bounding box center [9, 320] width 18 height 2
click at [12, 306] on icon at bounding box center [19, 330] width 22 height 8
click at [167, 306] on div "0:13 / 5:26" at bounding box center [308, 329] width 557 height 9
click at [168, 306] on icon at bounding box center [172, 330] width 9 height 8
click at [174, 306] on div at bounding box center [210, 329] width 85 height 9
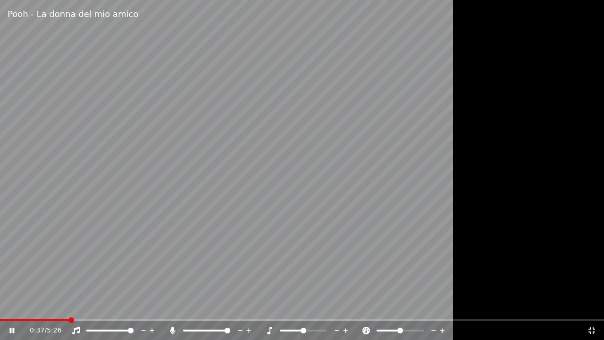
click at [168, 306] on icon at bounding box center [172, 330] width 9 height 8
click at [173, 306] on icon at bounding box center [172, 330] width 9 height 8
click at [175, 306] on icon at bounding box center [172, 330] width 9 height 8
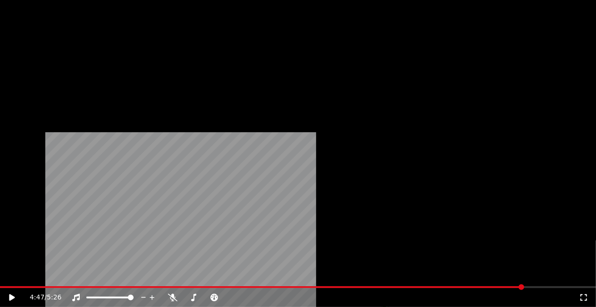
scroll to position [8698, 0]
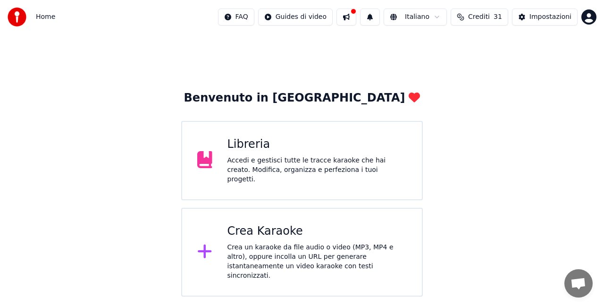
click at [326, 165] on div "Accedi e gestisci tutte le tracce karaoke che hai creato. Modifica, organizza e…" at bounding box center [317, 170] width 180 height 28
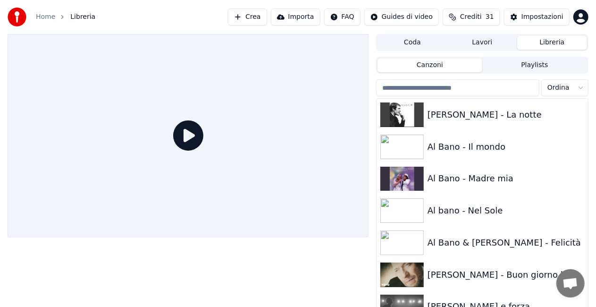
click at [447, 80] on input "search" at bounding box center [457, 87] width 163 height 17
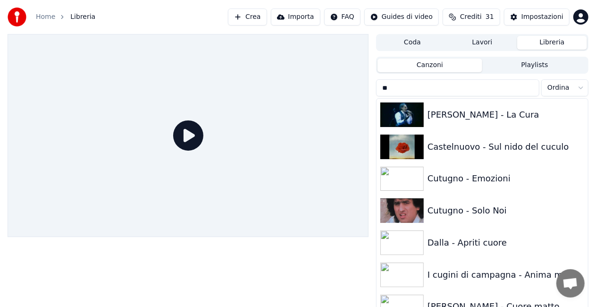
type input "*"
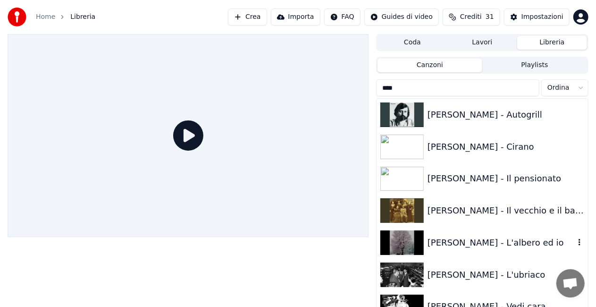
type input "****"
click at [509, 243] on div "[PERSON_NAME] - L'albero ed io" at bounding box center [500, 242] width 147 height 13
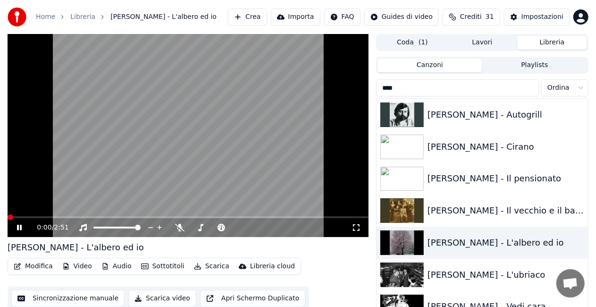
click at [358, 232] on div "0:00 / 2:51" at bounding box center [188, 227] width 361 height 19
click at [355, 228] on icon at bounding box center [355, 228] width 9 height 8
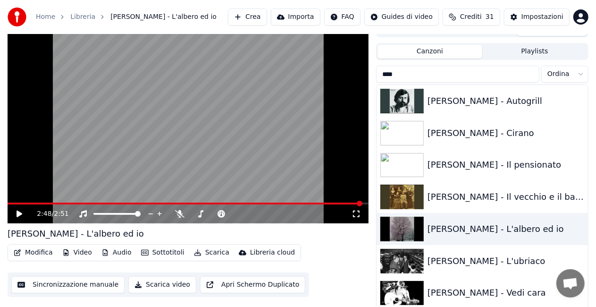
scroll to position [21, 0]
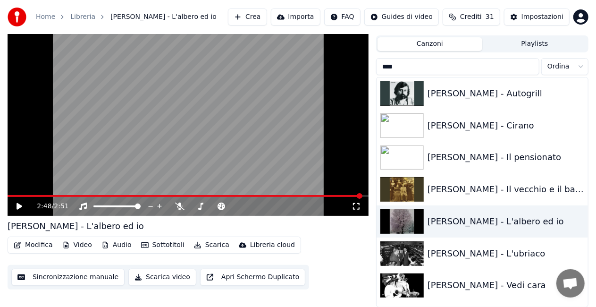
click at [528, 68] on input "****" at bounding box center [457, 66] width 163 height 17
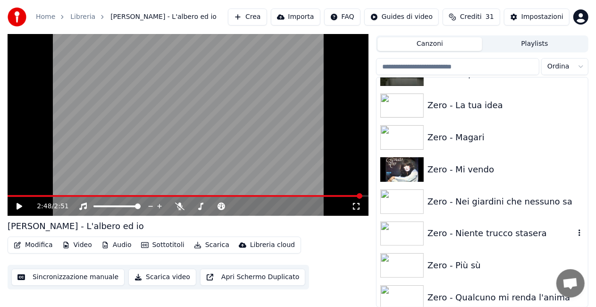
scroll to position [13377, 0]
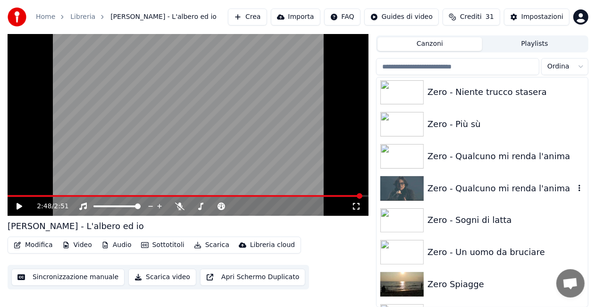
click at [510, 182] on div "Zero - Qualcuno mi renda l'anima" at bounding box center [500, 188] width 147 height 13
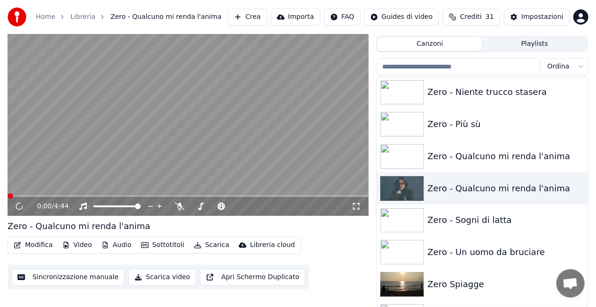
click at [357, 208] on icon at bounding box center [355, 206] width 9 height 8
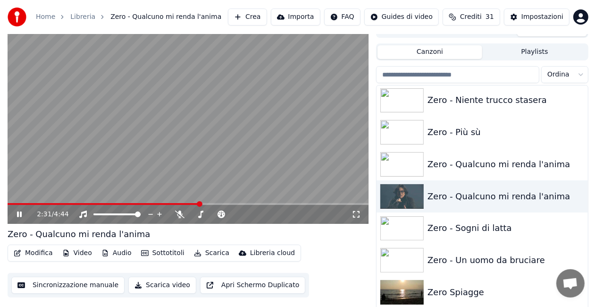
click at [154, 128] on video at bounding box center [188, 122] width 361 height 203
click at [147, 125] on video at bounding box center [188, 122] width 361 height 203
drag, startPoint x: 185, startPoint y: 140, endPoint x: 195, endPoint y: 140, distance: 10.4
click at [184, 140] on video at bounding box center [188, 122] width 361 height 203
click at [529, 72] on input "search" at bounding box center [457, 74] width 163 height 17
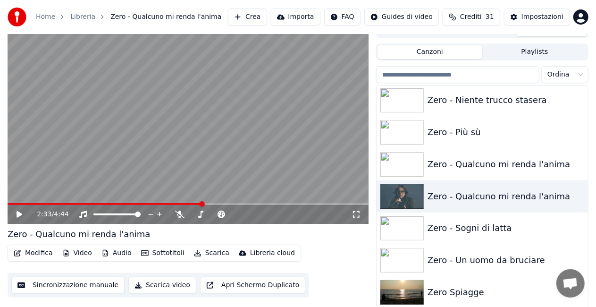
drag, startPoint x: 529, startPoint y: 73, endPoint x: 125, endPoint y: 120, distance: 406.6
click at [125, 120] on div "2:33 / 4:44 Zero - Qualcuno mi renda l'anima Modifica Video Audio Sottotitoli S…" at bounding box center [298, 168] width 596 height 294
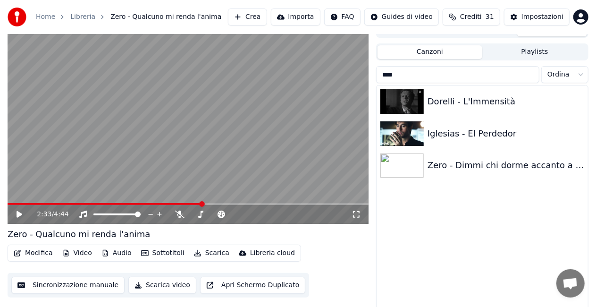
scroll to position [0, 0]
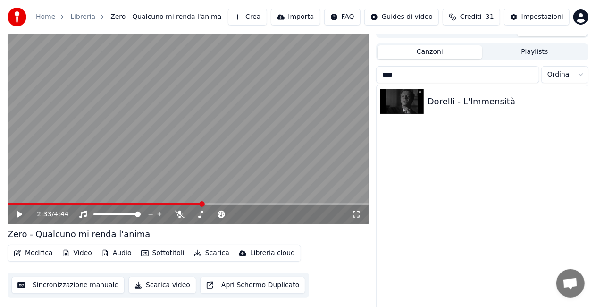
type input "****"
click at [474, 100] on div "Dorelli - L'Immensità" at bounding box center [500, 101] width 147 height 13
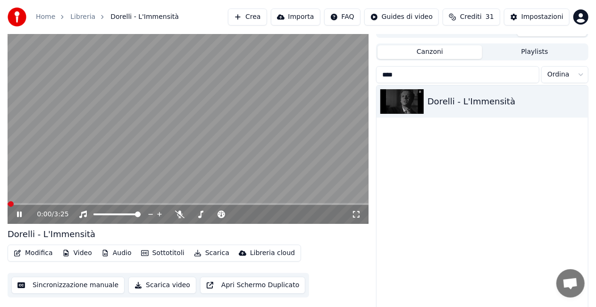
drag, startPoint x: 355, startPoint y: 213, endPoint x: 357, endPoint y: 223, distance: 9.6
click at [355, 213] on icon at bounding box center [355, 214] width 9 height 8
